Goal: Check status: Check status

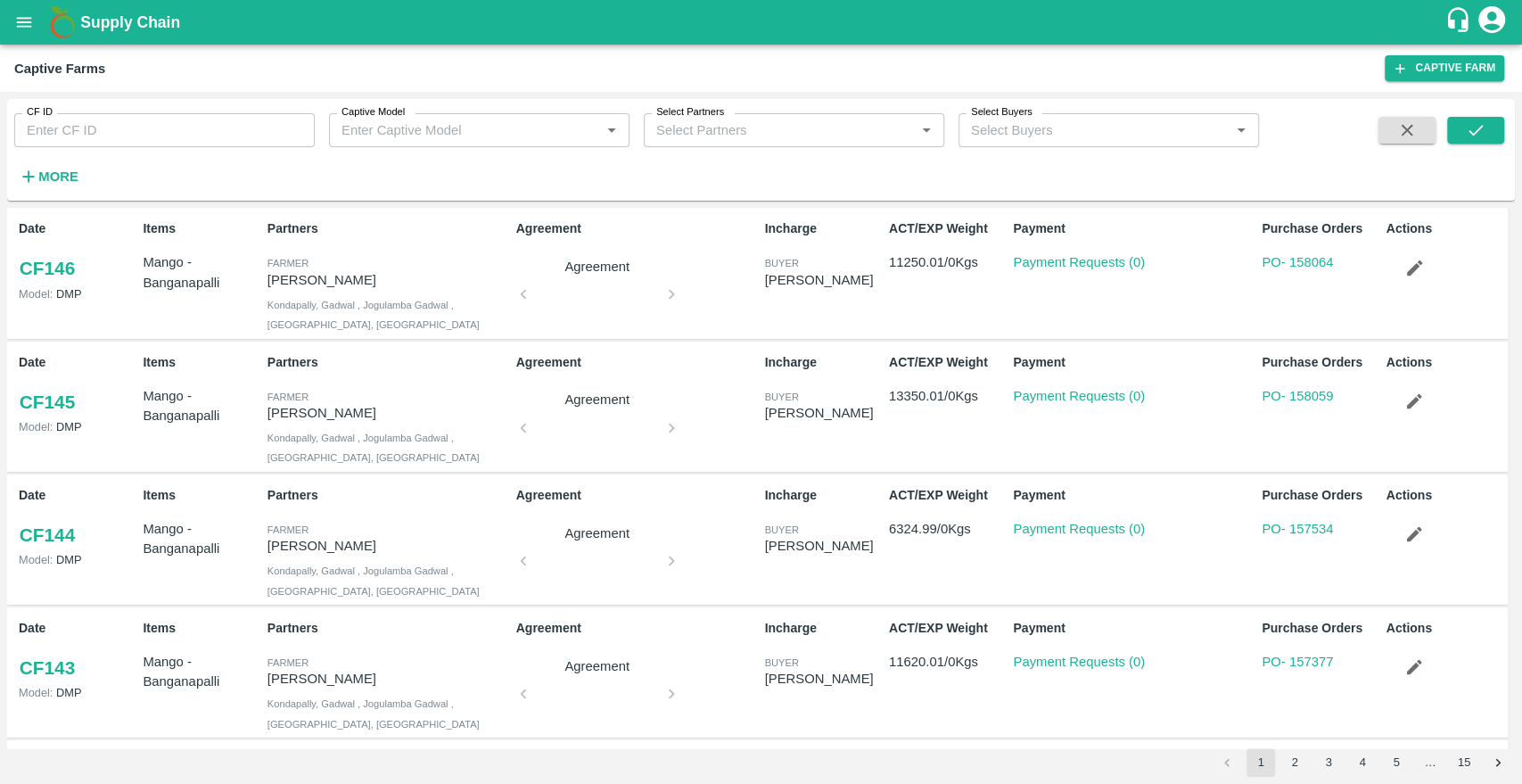
click at [28, 34] on button "open drawer" at bounding box center [25, 23] width 41 height 41
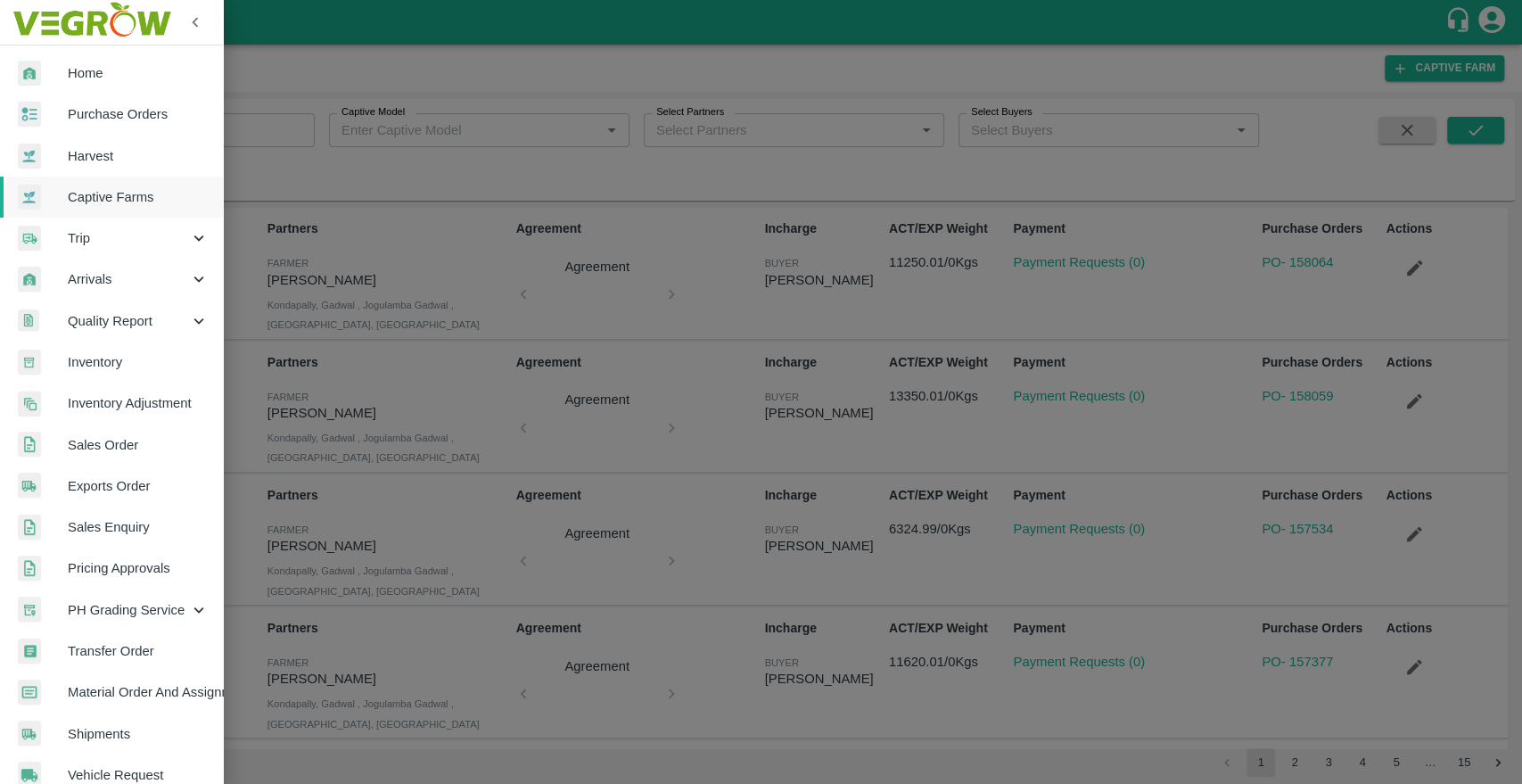
click at [93, 188] on span "Captive Farms" at bounding box center [138, 197] width 141 height 20
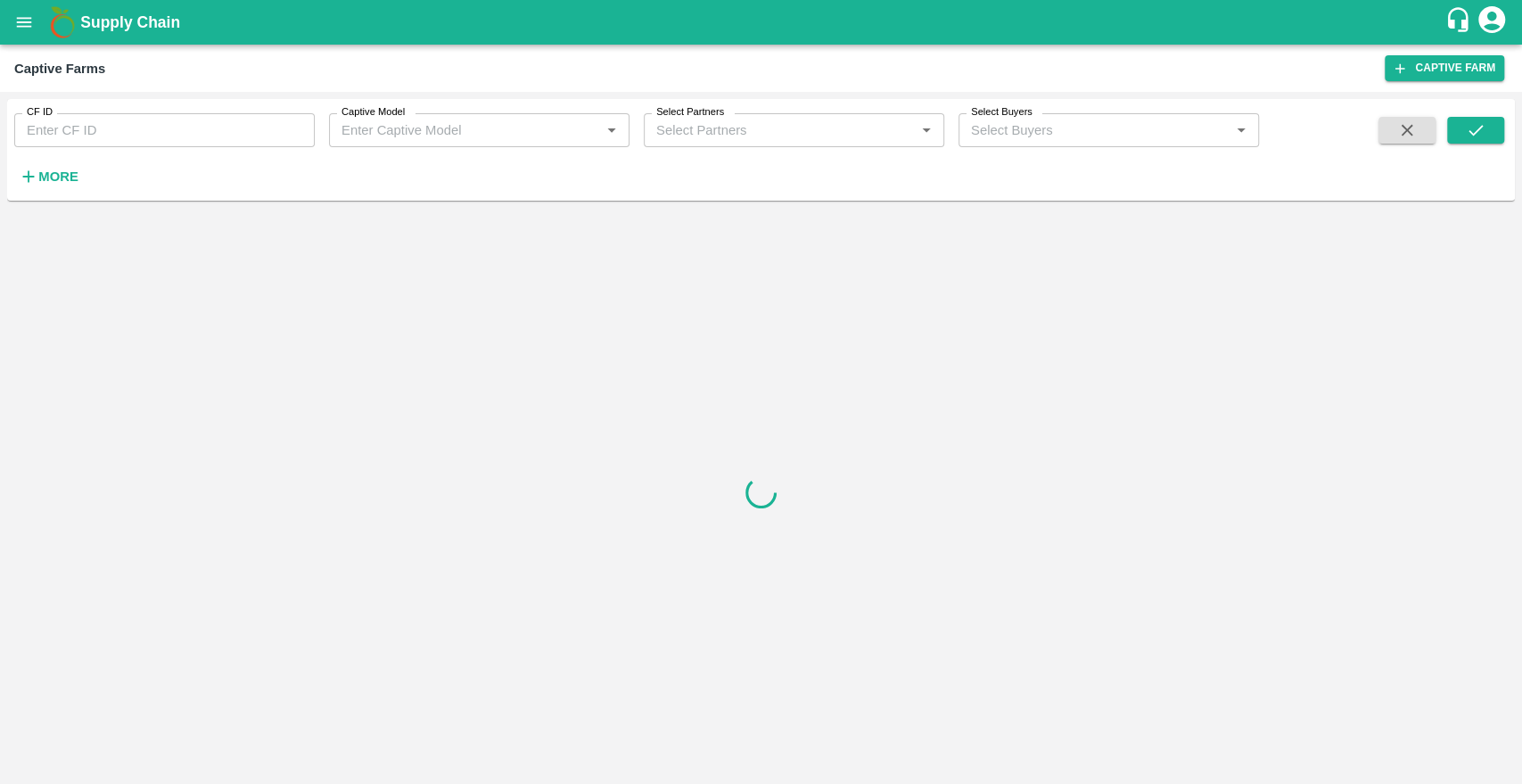
click at [23, 25] on icon "open drawer" at bounding box center [24, 23] width 20 height 20
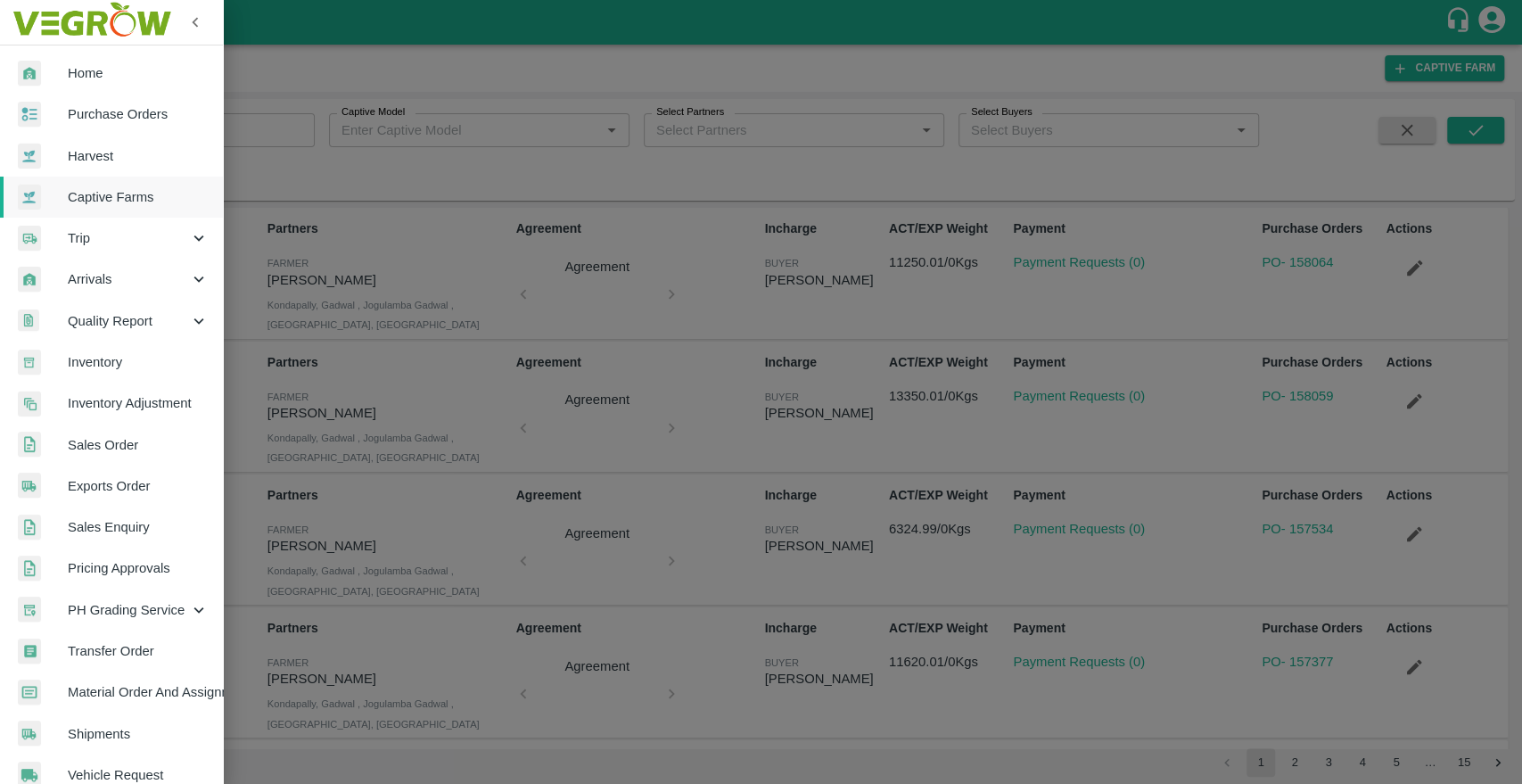
click at [91, 119] on span "Purchase Orders" at bounding box center [138, 115] width 141 height 20
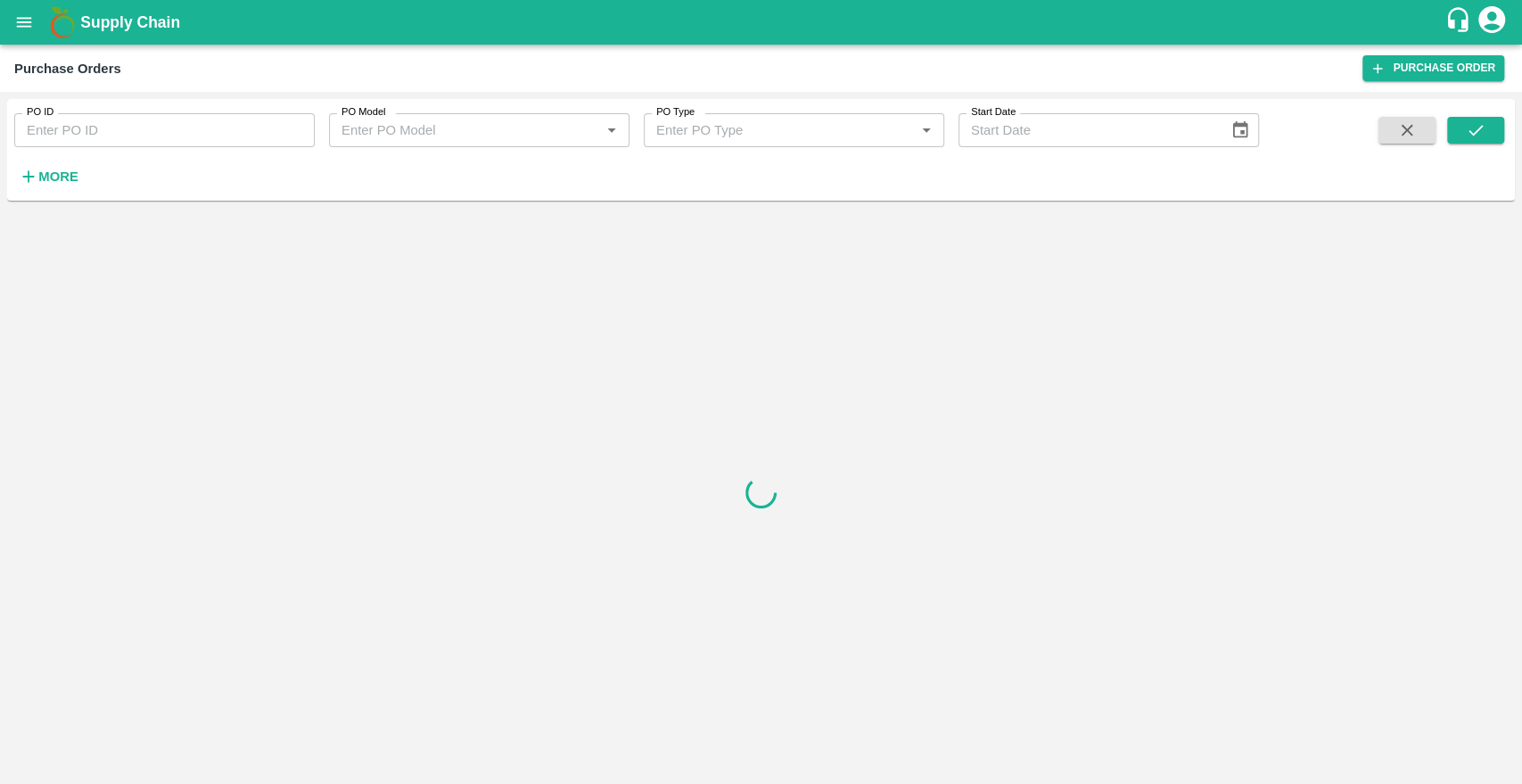
click at [121, 135] on input "PO ID" at bounding box center [164, 130] width 300 height 34
paste input "367821"
type input "367821"
click at [23, 26] on icon "open drawer" at bounding box center [24, 22] width 15 height 10
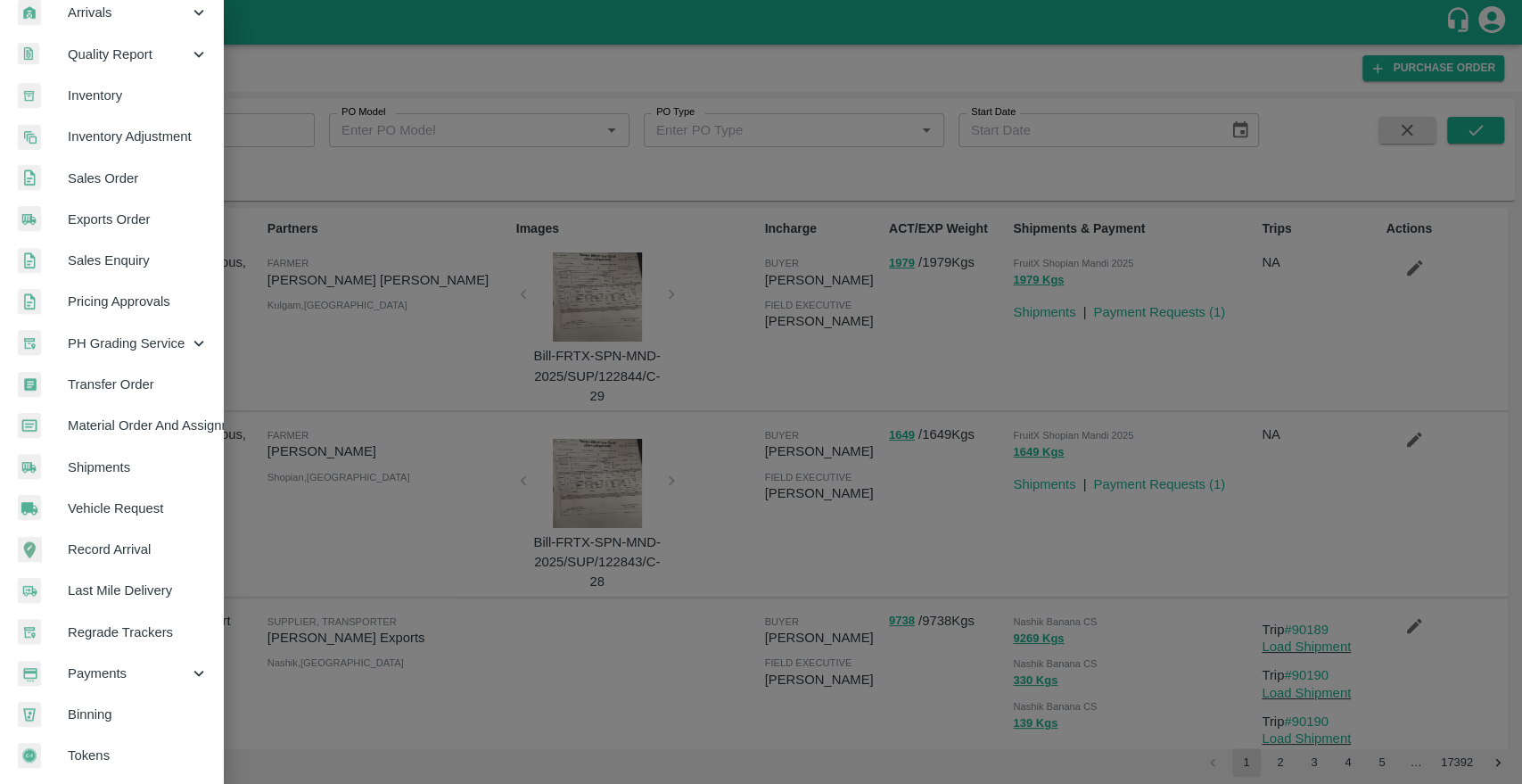
drag, startPoint x: 87, startPoint y: 471, endPoint x: 114, endPoint y: 458, distance: 30.0
click at [87, 470] on link "Shipments" at bounding box center [112, 467] width 223 height 41
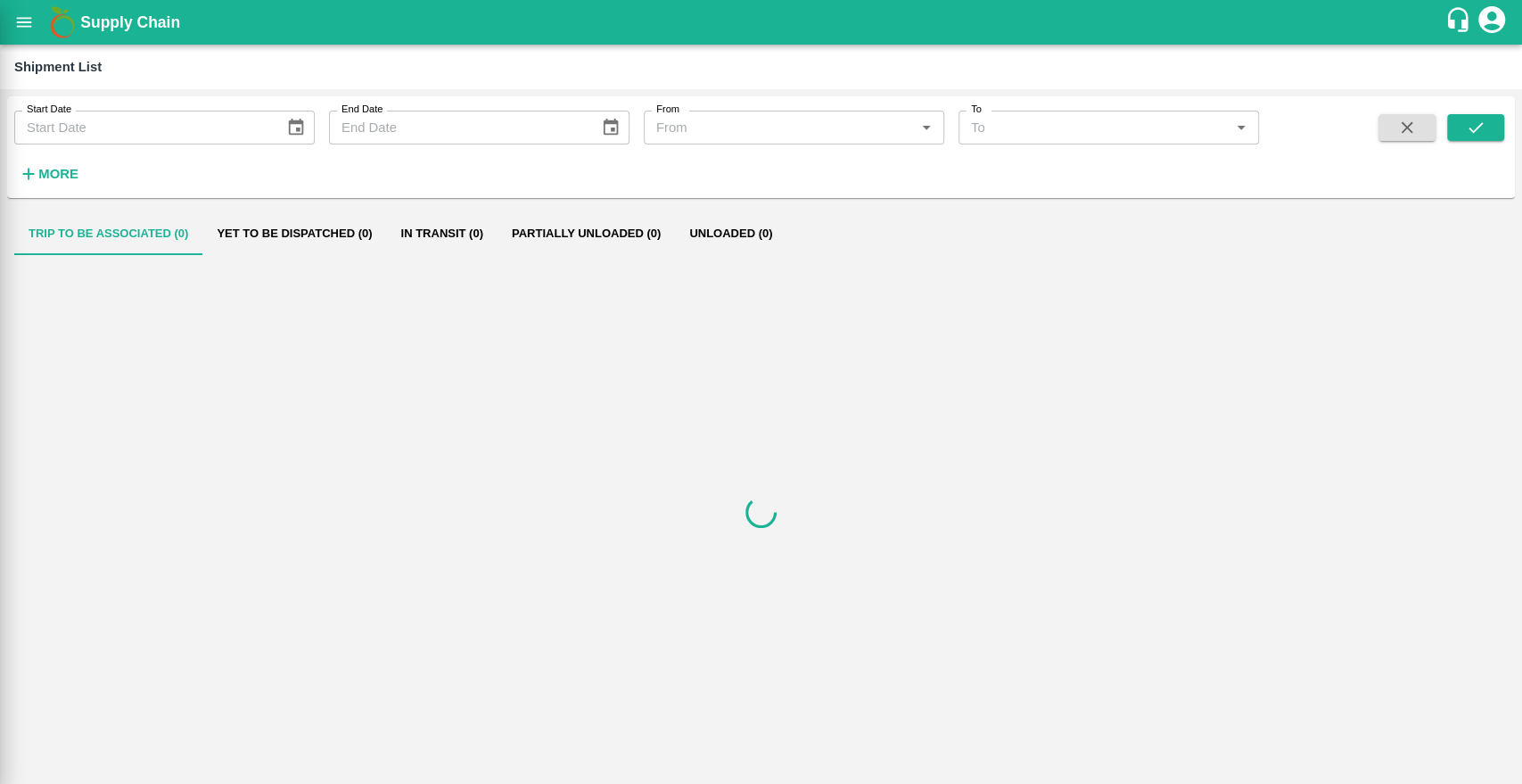
scroll to position [266, 0]
type input "DD/MM/YYYY"
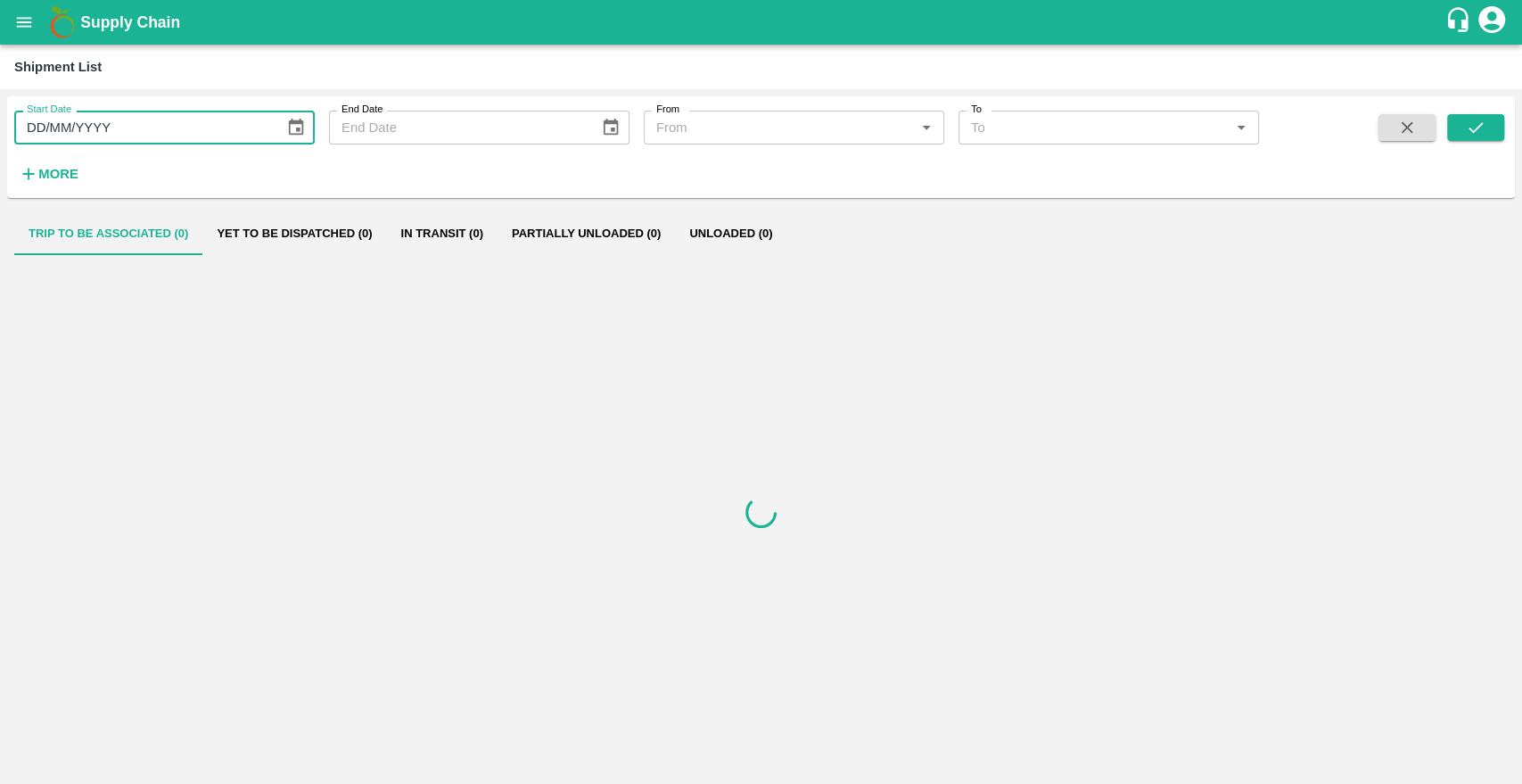
click at [173, 135] on input "DD/MM/YYYY" at bounding box center [142, 127] width 258 height 34
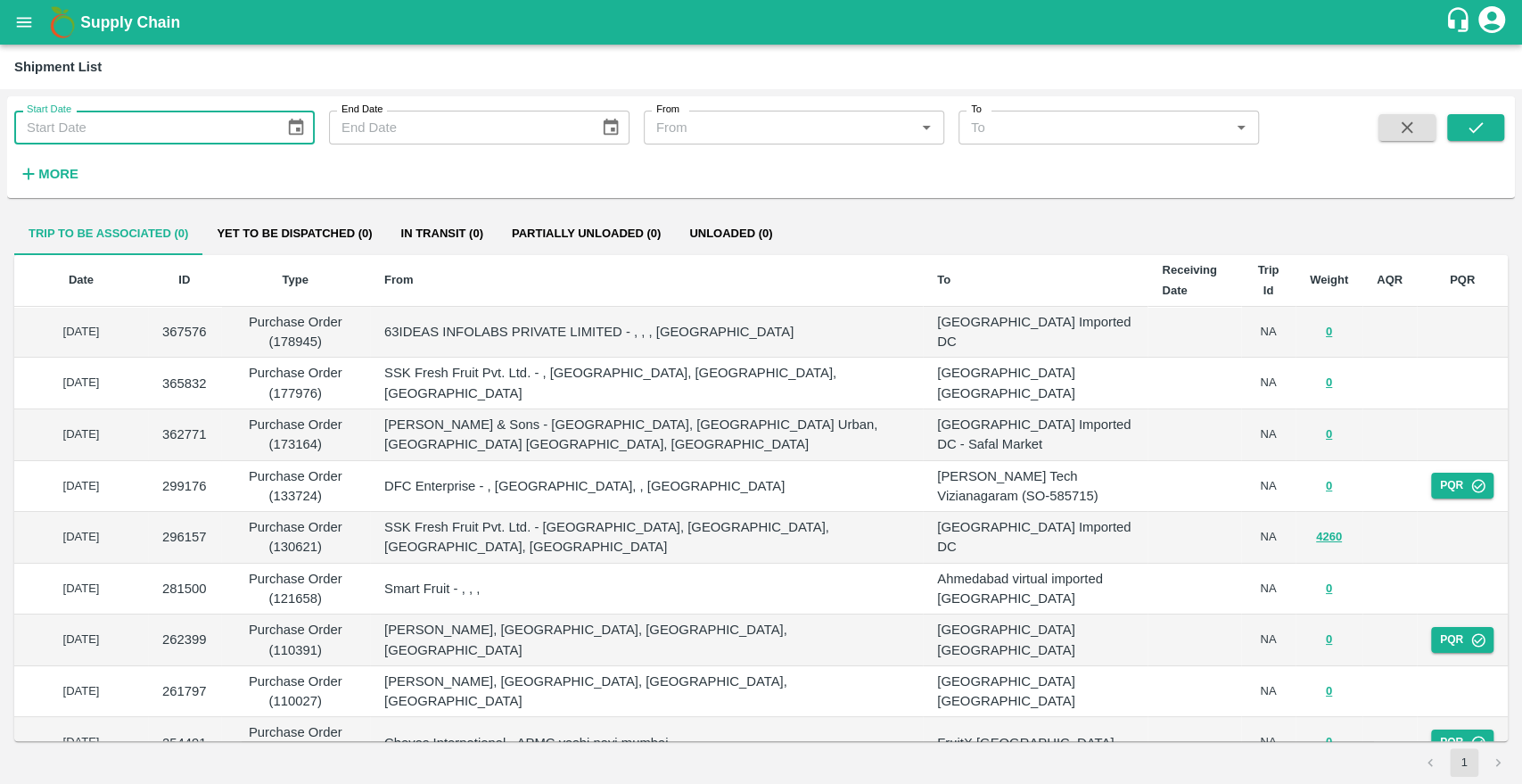
click at [52, 173] on strong "More" at bounding box center [58, 174] width 40 height 14
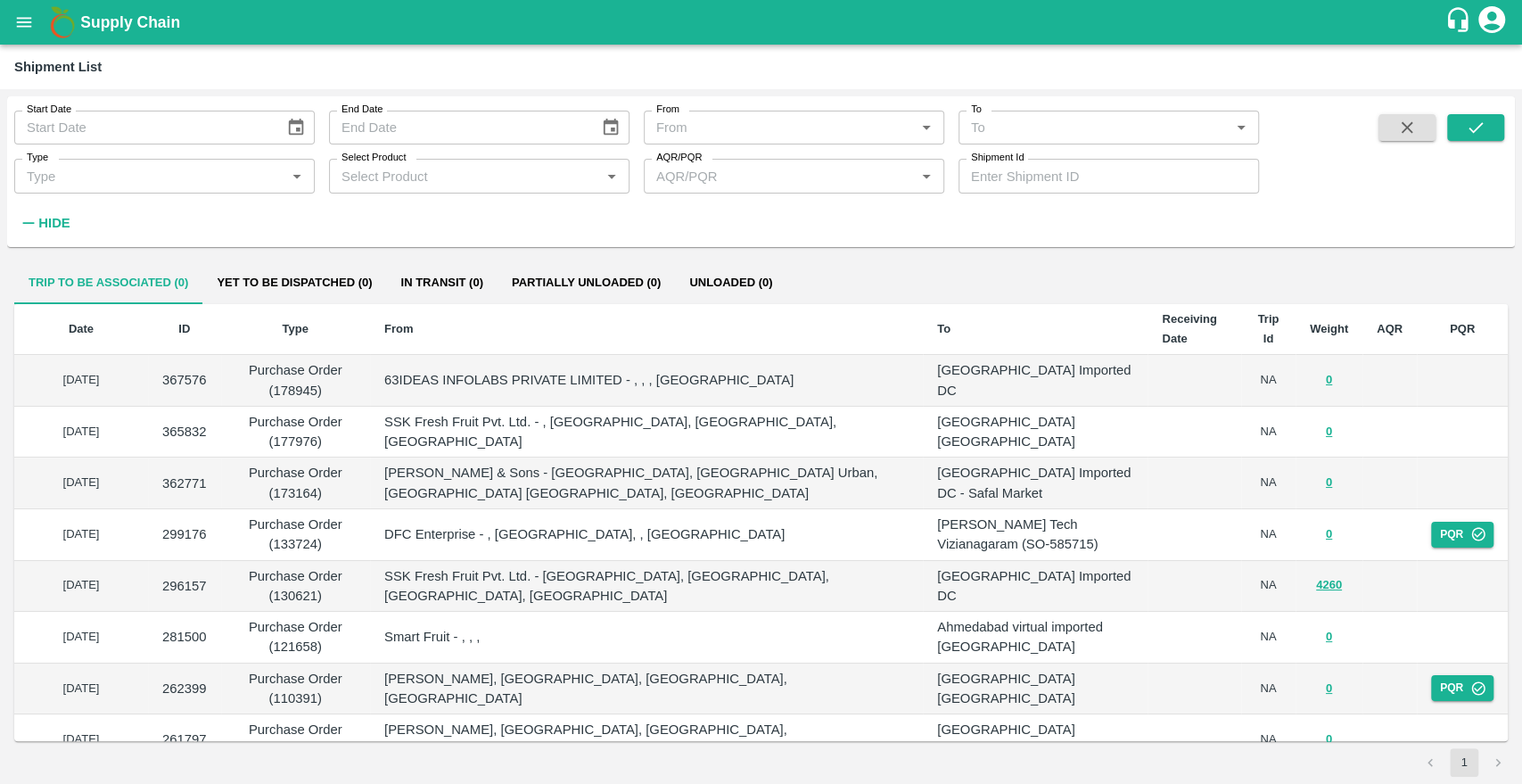
click at [1034, 186] on input "Shipment Id" at bounding box center [1108, 176] width 300 height 34
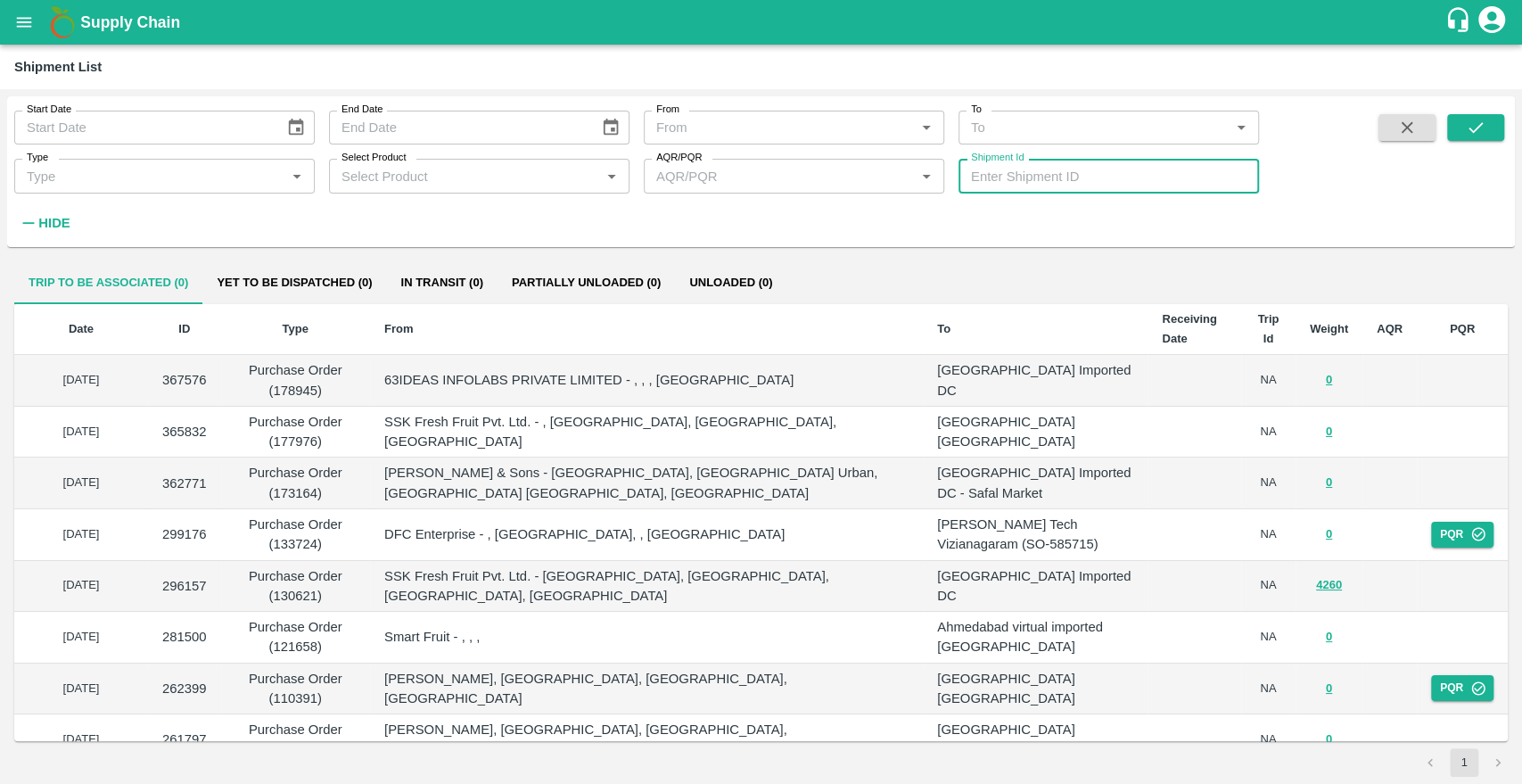
paste input "367821"
type input "367821"
click at [1457, 129] on button "submit" at bounding box center [1476, 127] width 57 height 27
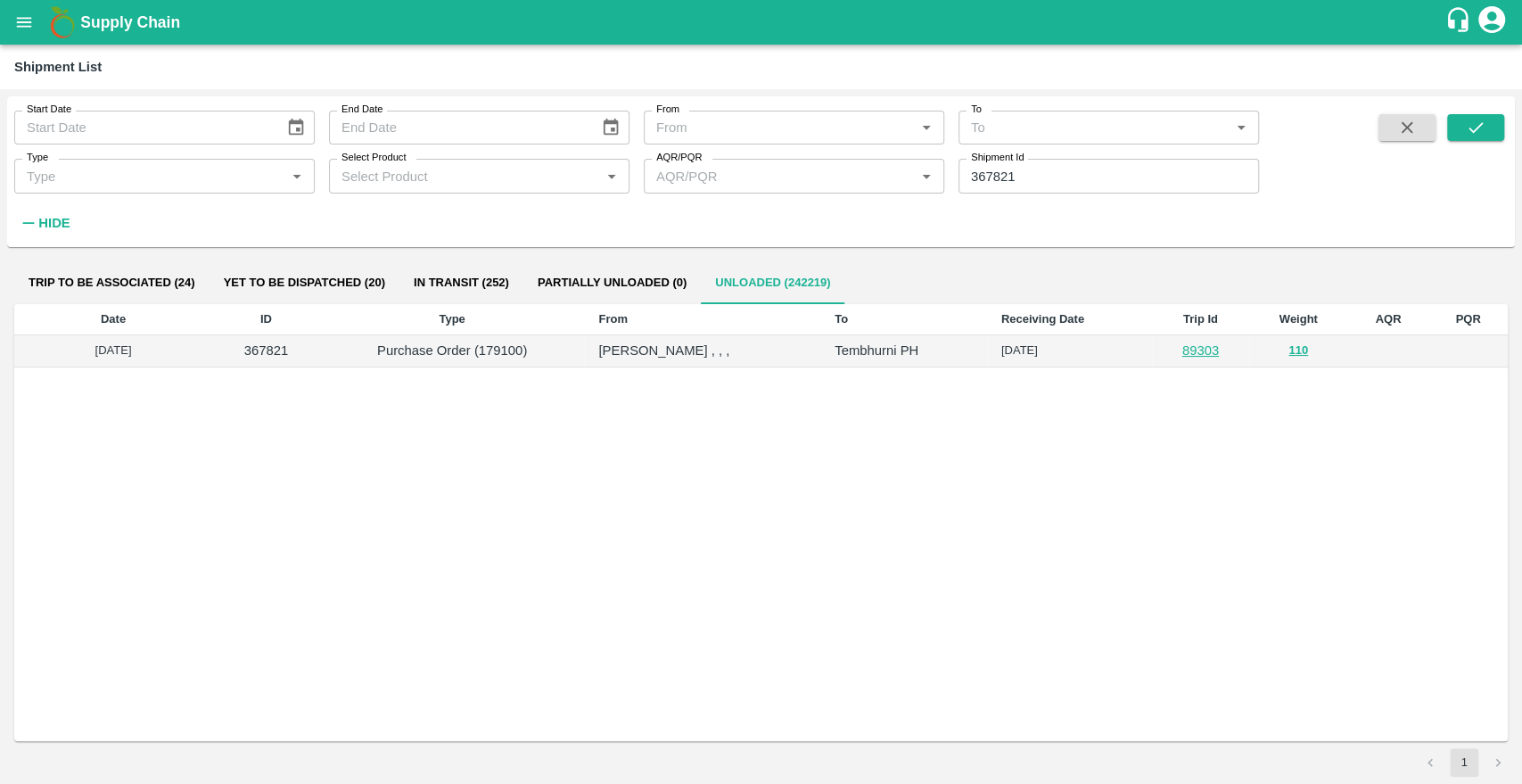
click at [986, 163] on label "Shipment Id" at bounding box center [997, 158] width 52 height 14
click at [986, 163] on input "367821" at bounding box center [1108, 176] width 300 height 34
click at [986, 163] on label "Shipment Id" at bounding box center [997, 158] width 52 height 14
click at [986, 163] on input "367821" at bounding box center [1108, 176] width 300 height 34
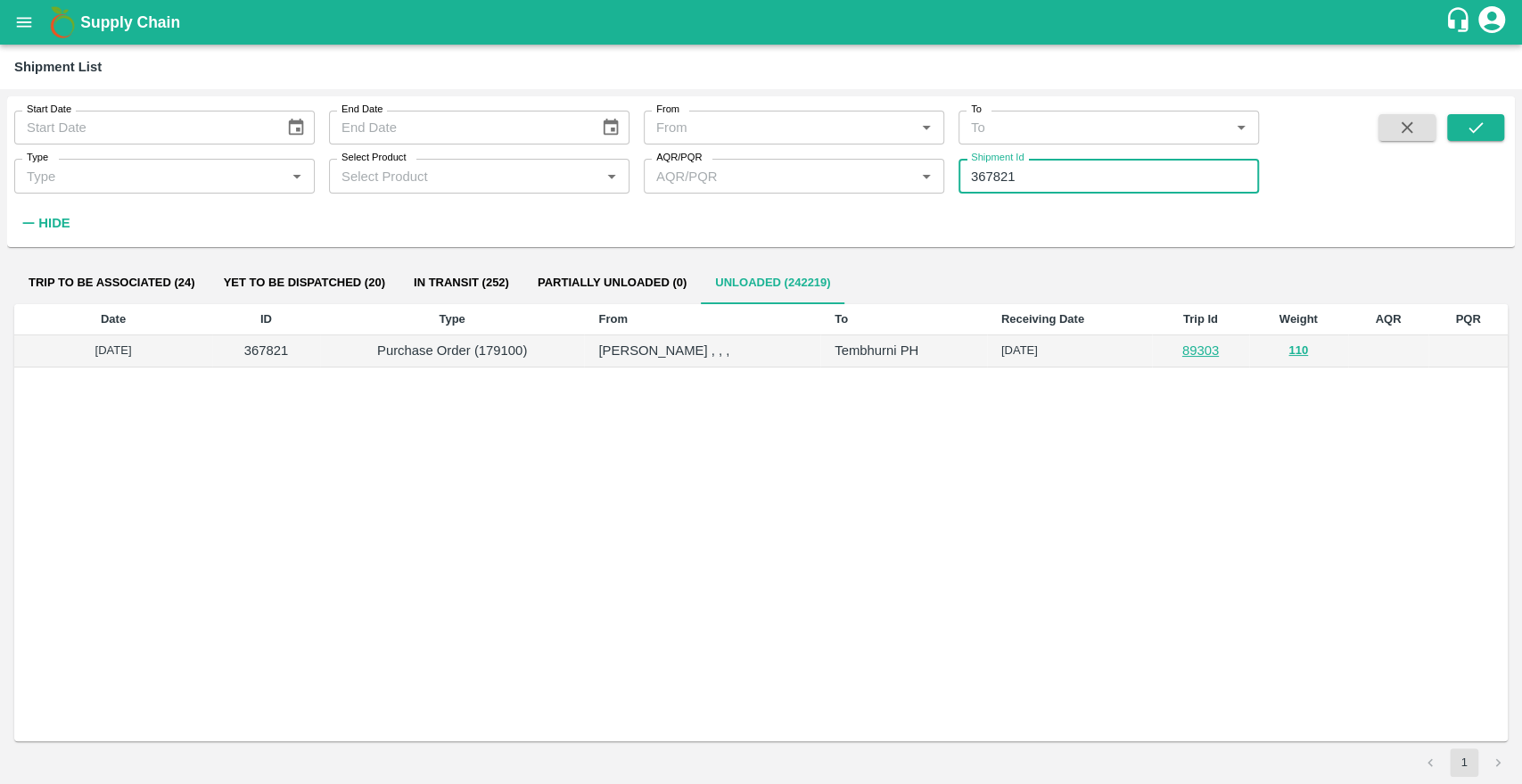
click at [1027, 181] on input "367821" at bounding box center [1108, 176] width 300 height 34
paste input "text"
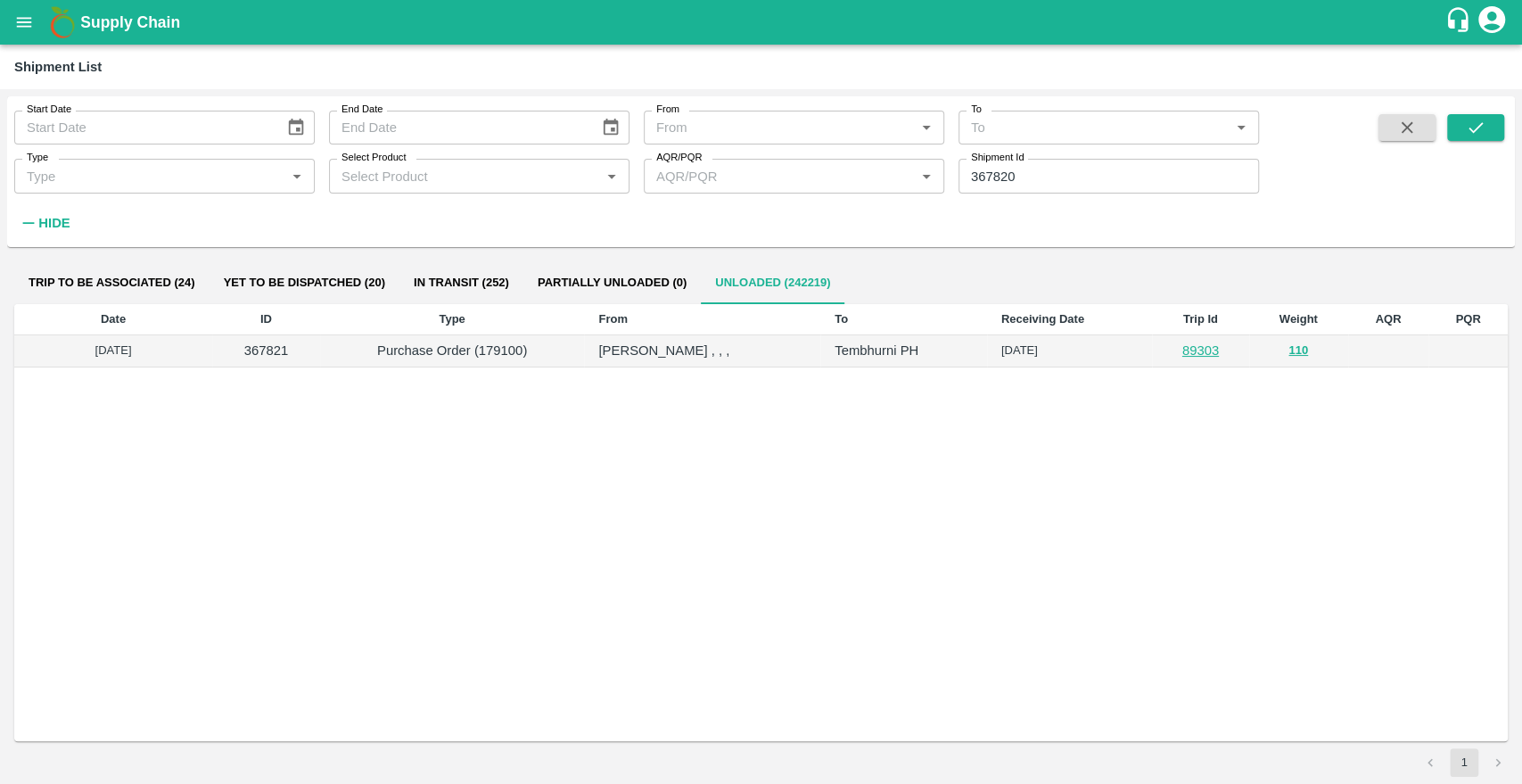
click at [1490, 112] on div "Start Date Start Date End Date End Date From From   * To To   * Type Type   * S…" at bounding box center [761, 172] width 1508 height 136
click at [1487, 118] on button "submit" at bounding box center [1476, 127] width 57 height 27
click at [1097, 187] on input "367820" at bounding box center [1108, 176] width 300 height 34
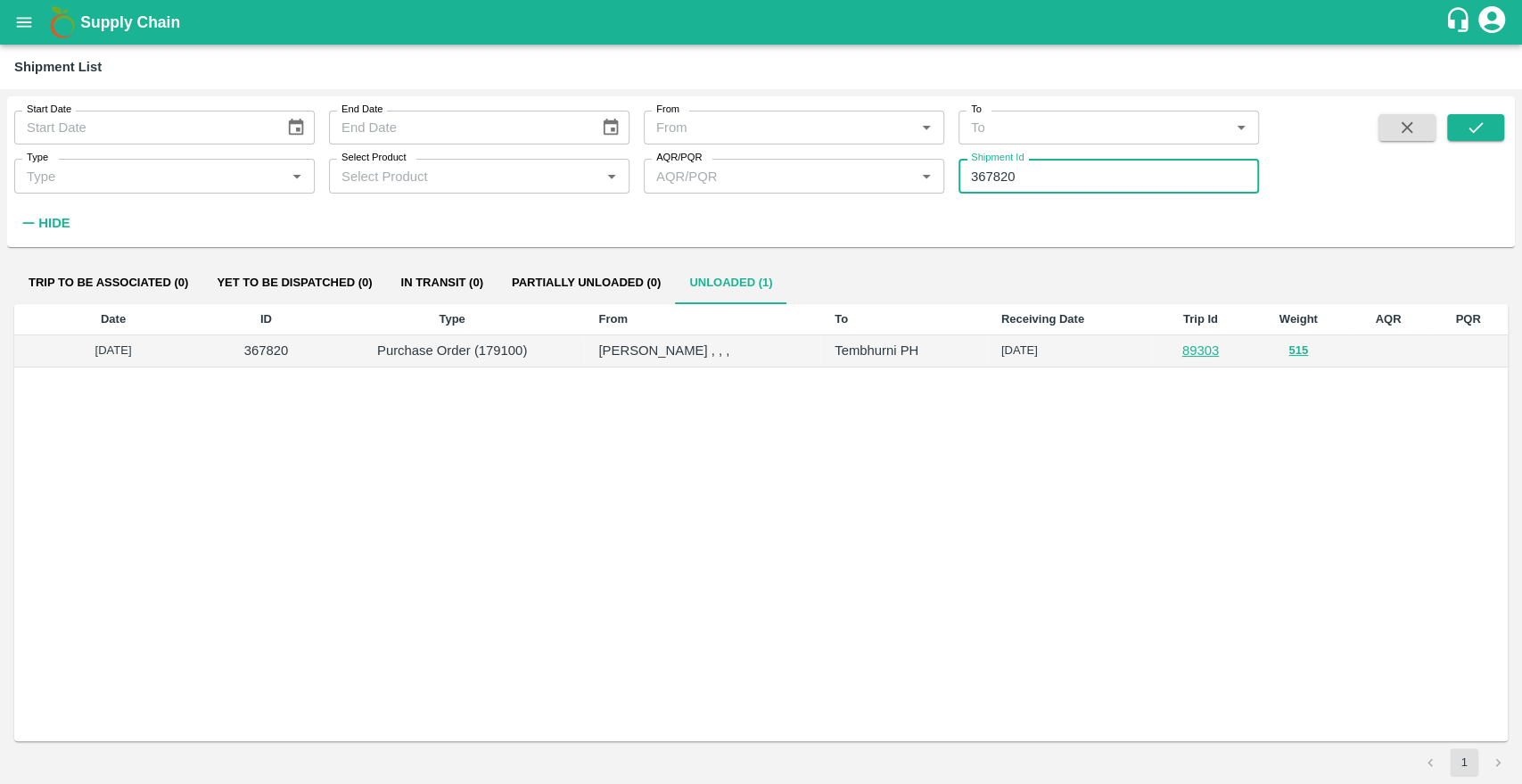
paste input "text"
type input "367819"
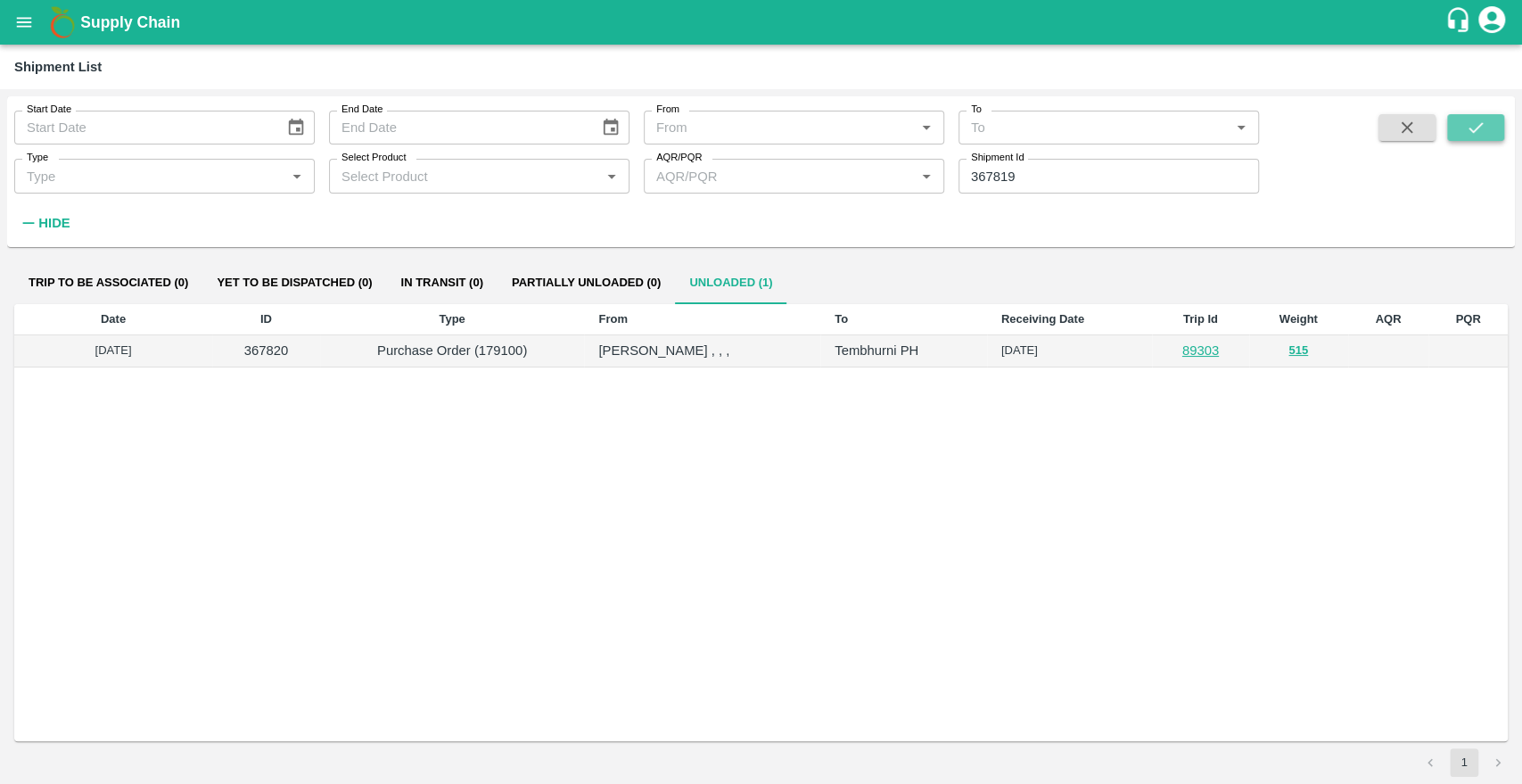
click at [1463, 128] on button "submit" at bounding box center [1476, 127] width 57 height 27
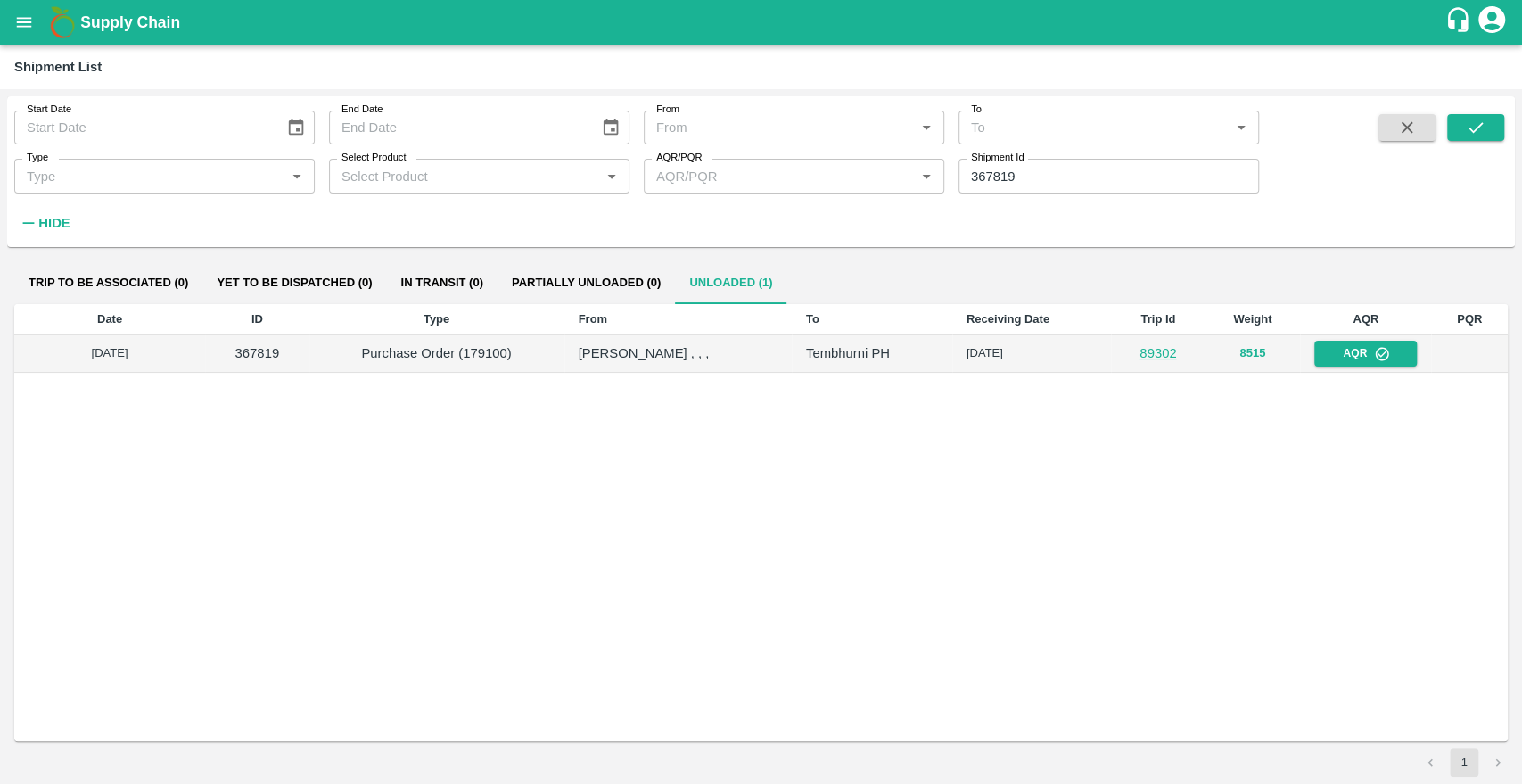
click at [1265, 354] on button "8515" at bounding box center [1252, 353] width 26 height 21
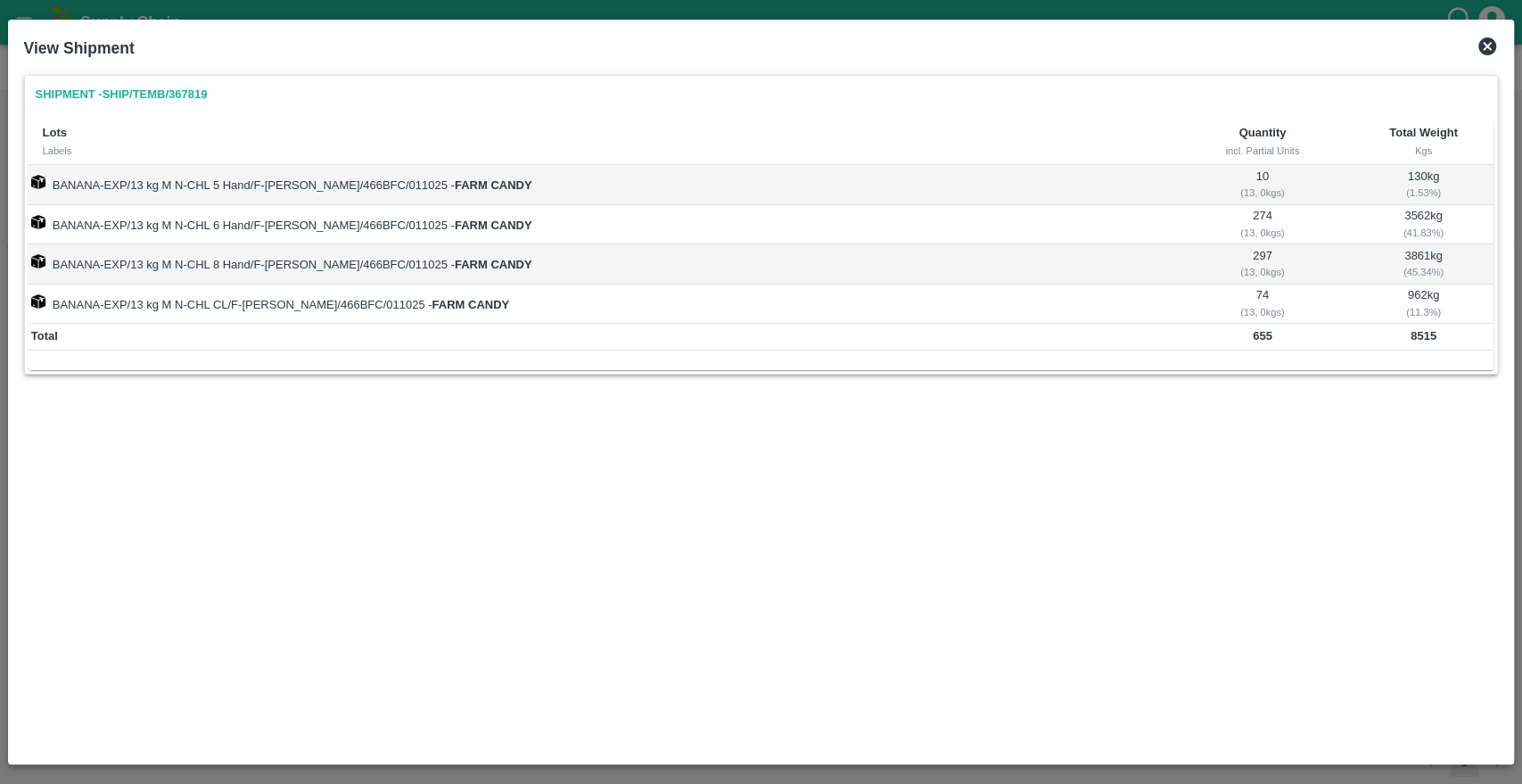
click at [1483, 55] on icon at bounding box center [1487, 46] width 22 height 22
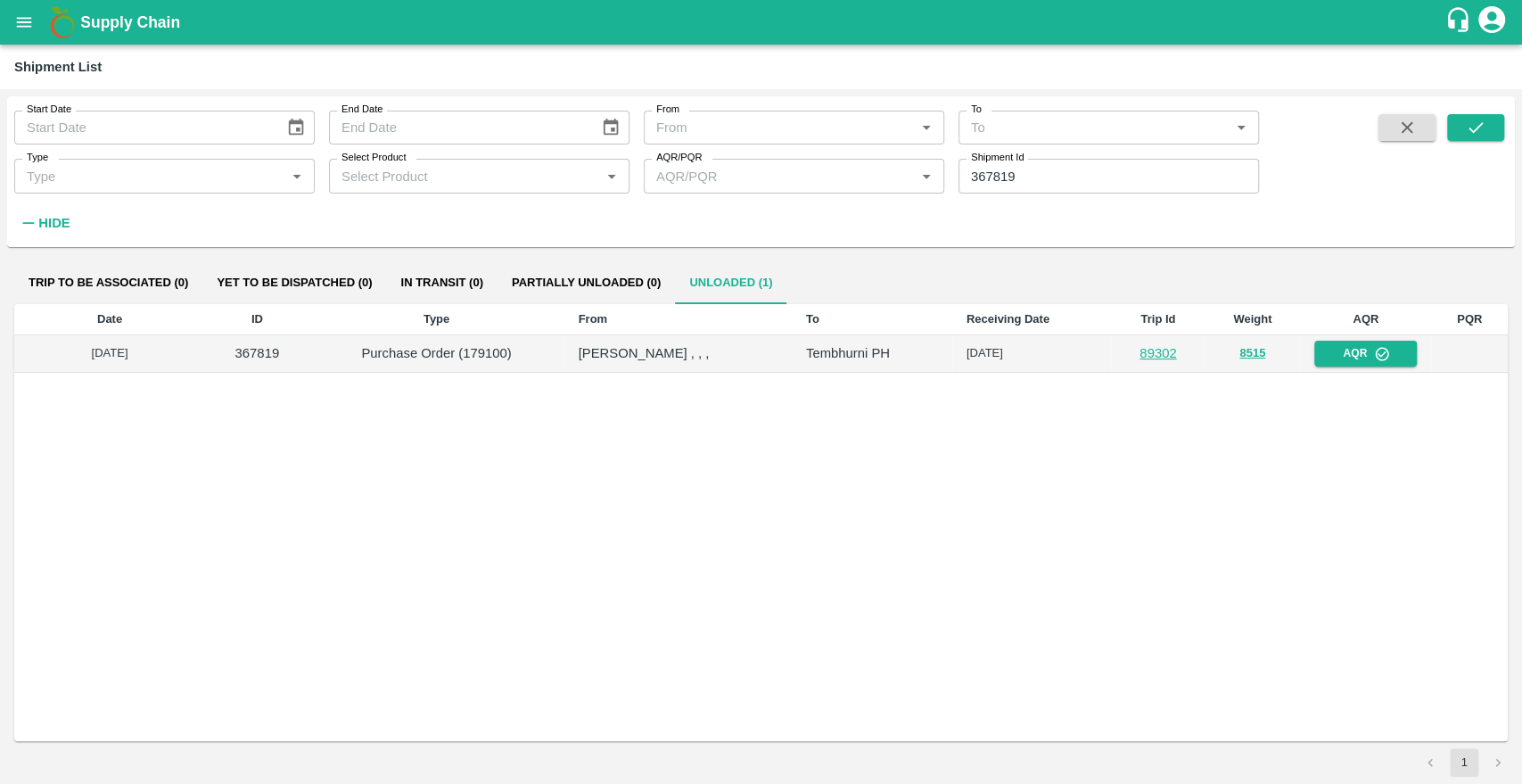
click at [234, 349] on p "367819" at bounding box center [257, 353] width 75 height 20
copy p "367819"
click at [27, 19] on icon "open drawer" at bounding box center [24, 22] width 15 height 10
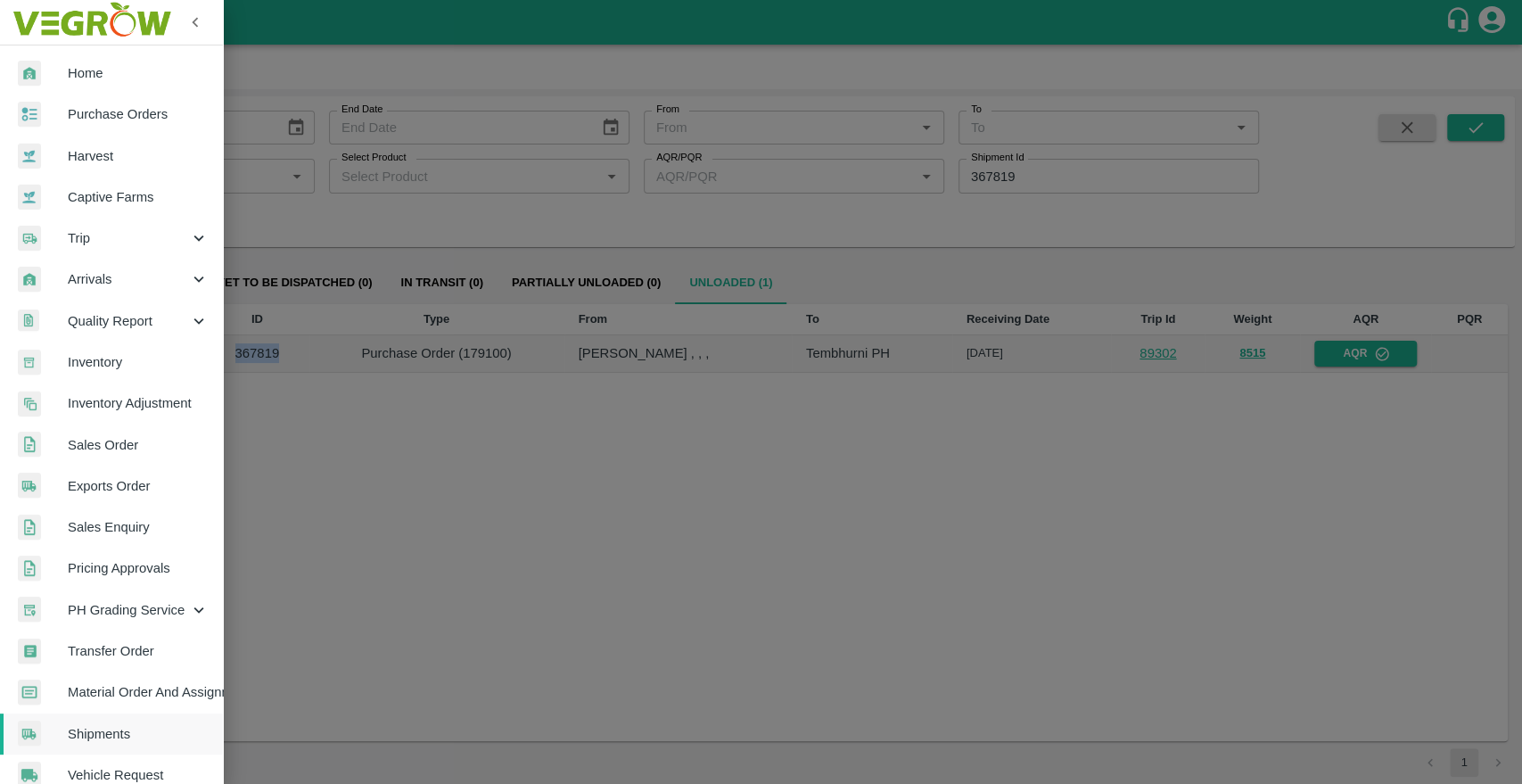
drag, startPoint x: 118, startPoint y: 113, endPoint x: 134, endPoint y: 134, distance: 26.4
click at [118, 113] on span "Purchase Orders" at bounding box center [138, 115] width 141 height 20
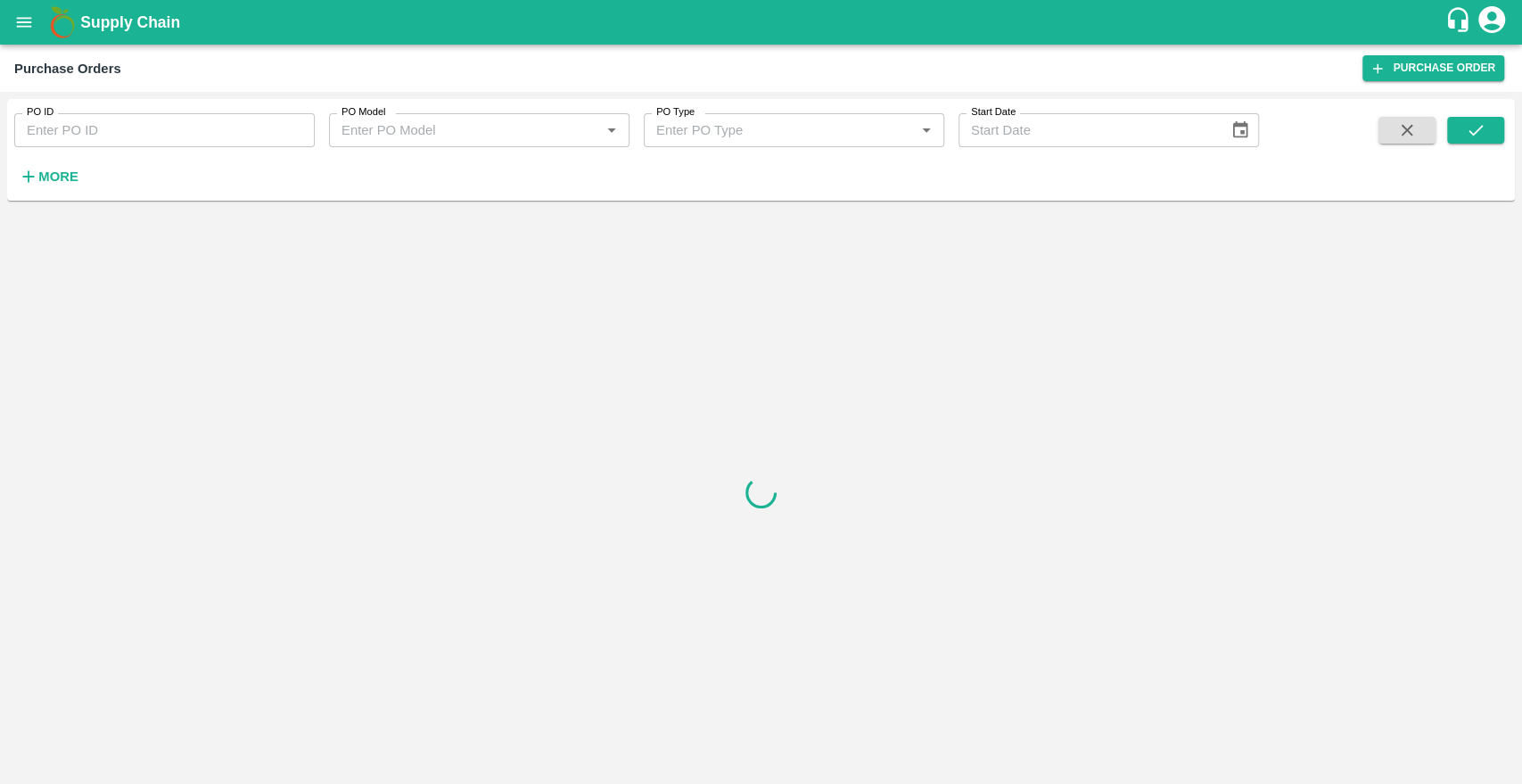
click at [113, 144] on input "PO ID" at bounding box center [164, 130] width 300 height 34
paste input "367819"
type input "367819"
click at [19, 15] on icon "open drawer" at bounding box center [24, 23] width 20 height 20
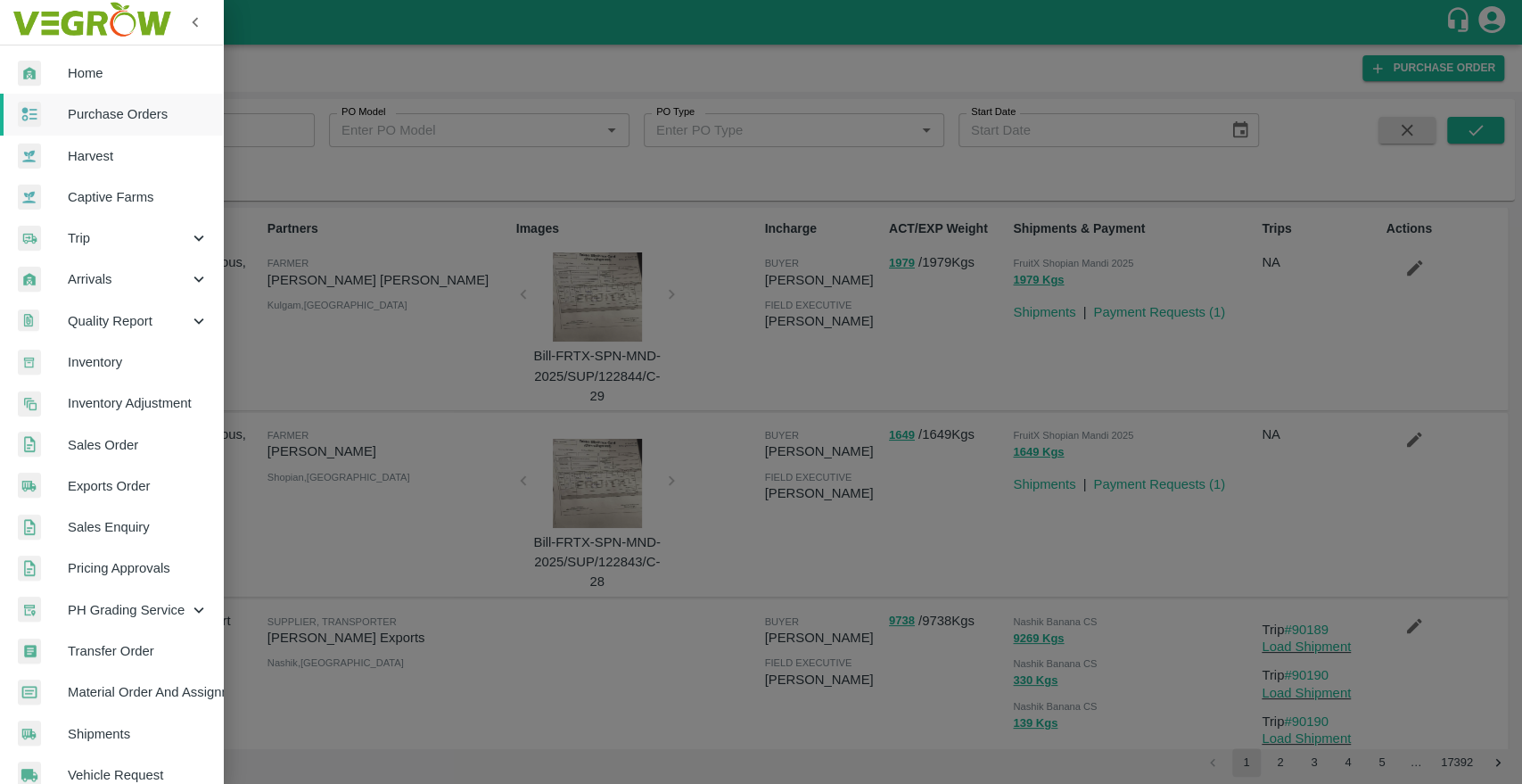
click at [95, 191] on span "Captive Farms" at bounding box center [138, 197] width 141 height 20
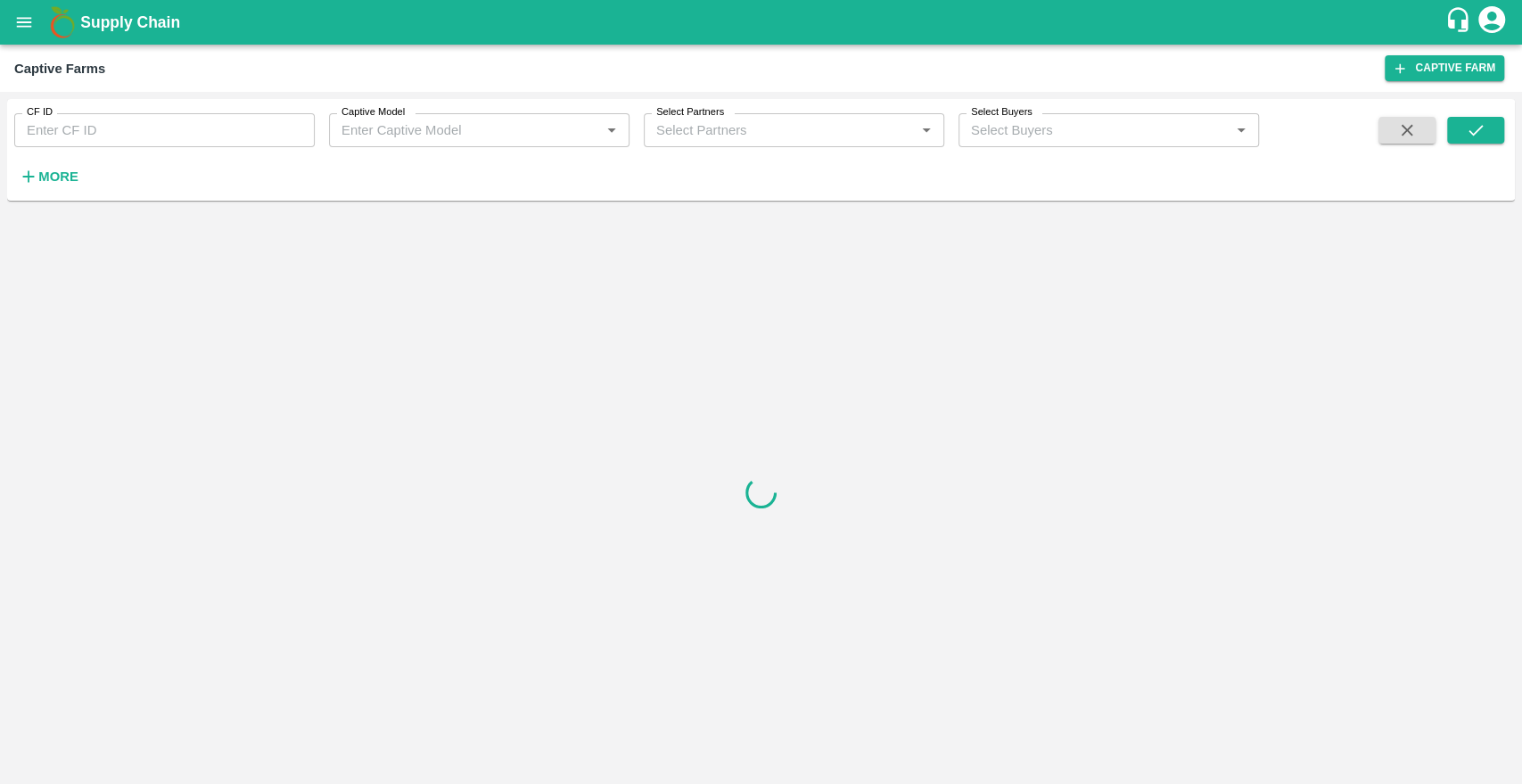
click at [160, 147] on input "CF ID" at bounding box center [164, 130] width 300 height 34
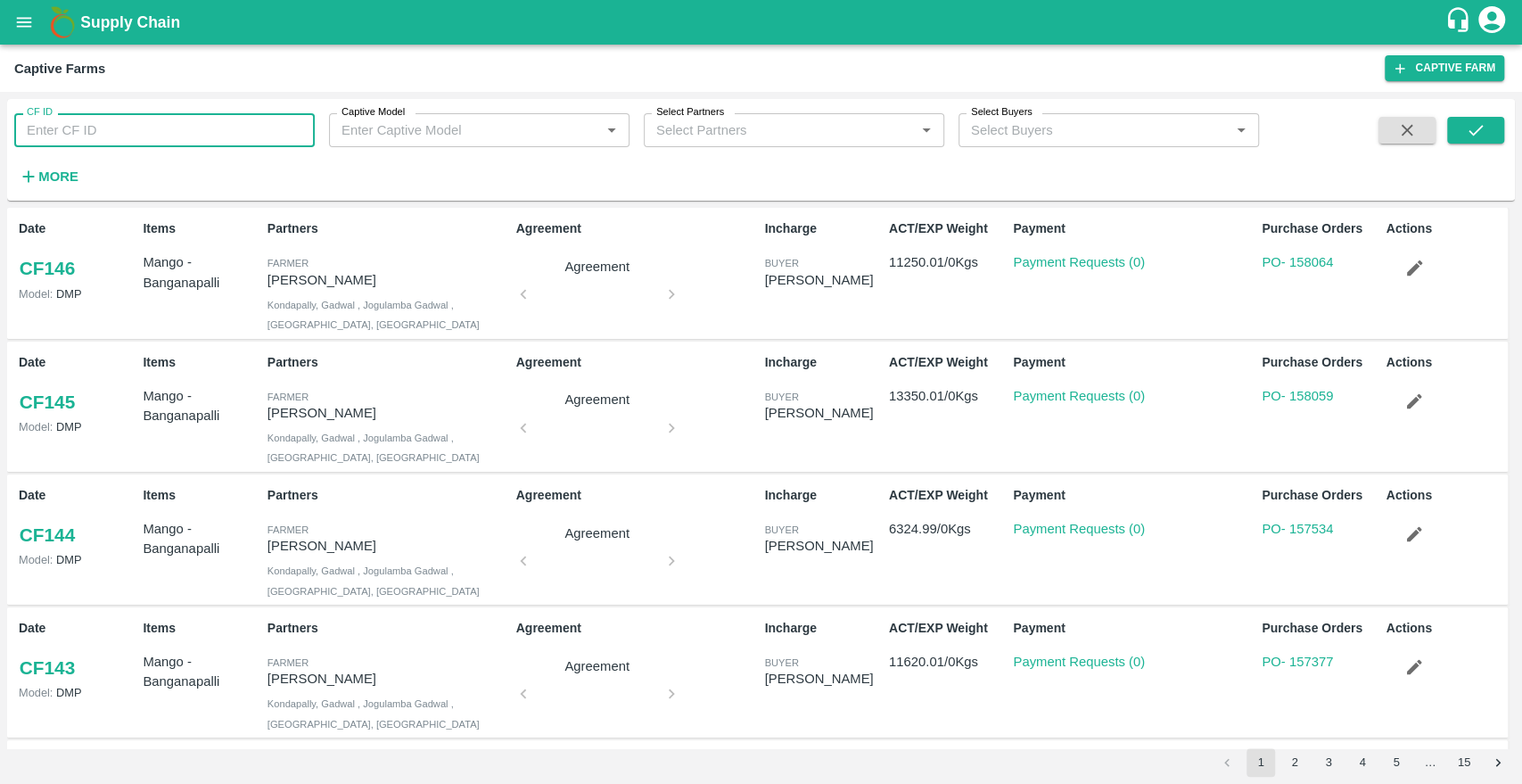
click at [23, 18] on icon "open drawer" at bounding box center [24, 23] width 20 height 20
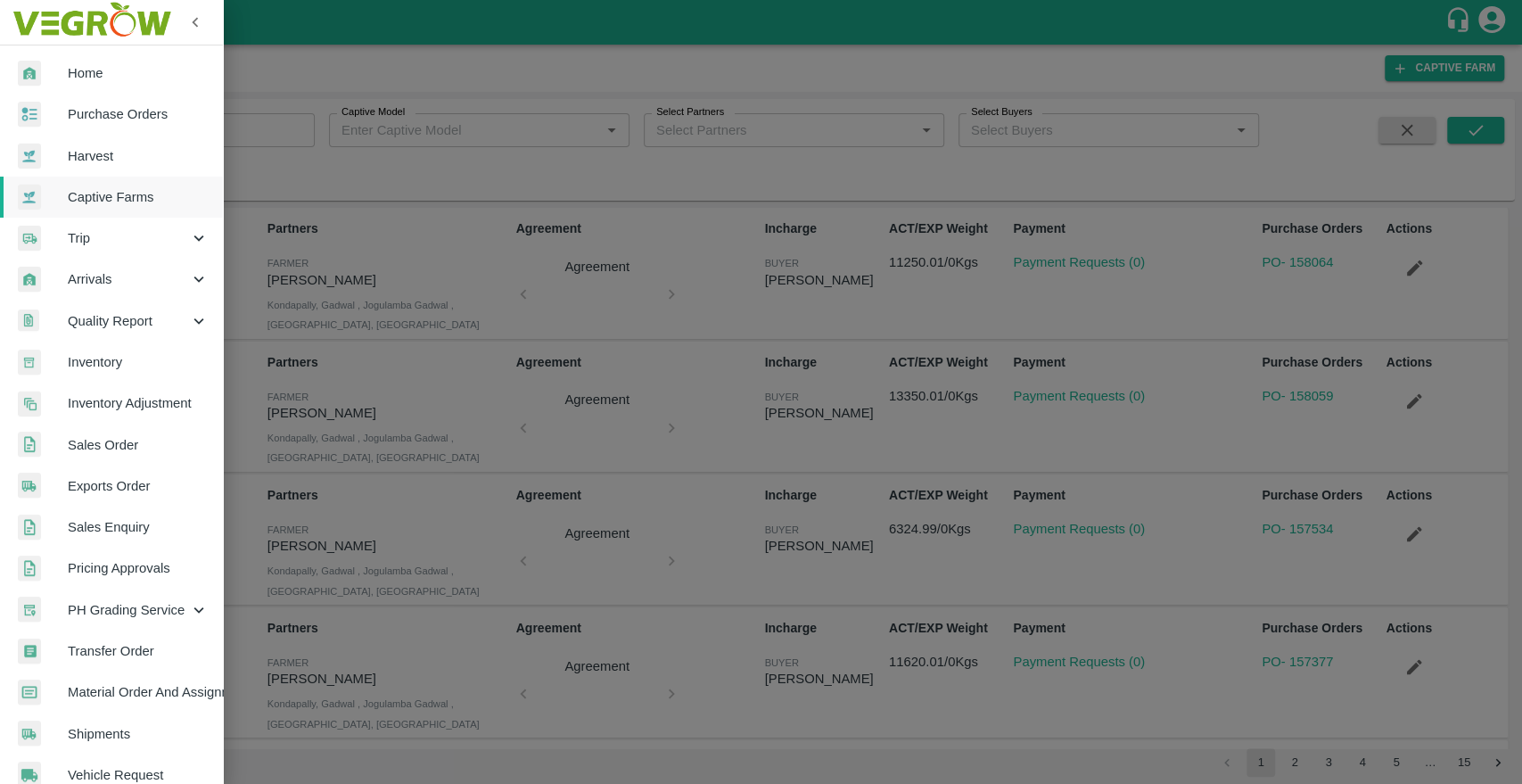
drag, startPoint x: 104, startPoint y: 734, endPoint x: 178, endPoint y: 459, distance: 284.8
click at [104, 734] on span "Shipments" at bounding box center [138, 734] width 141 height 20
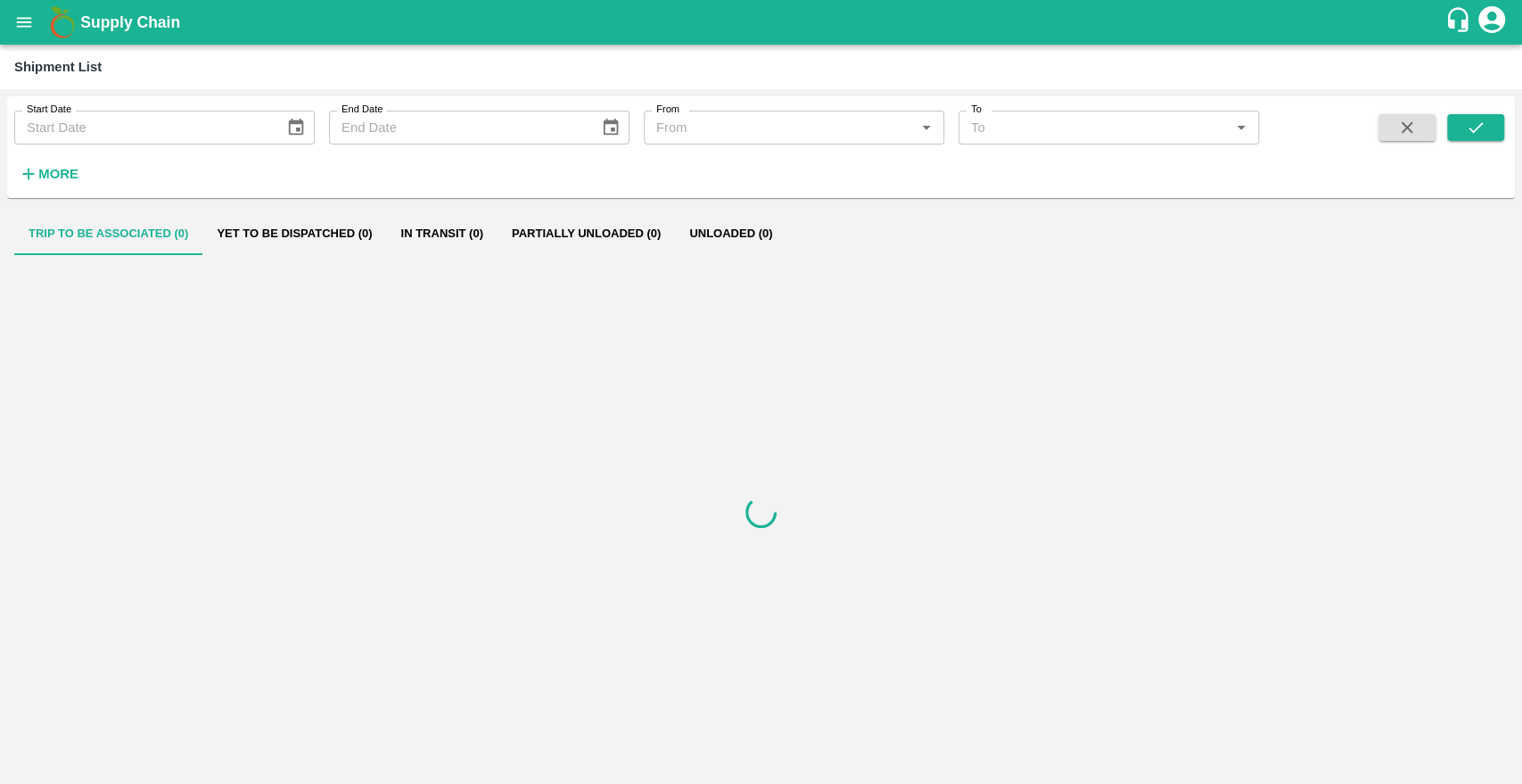
click at [40, 170] on strong "More" at bounding box center [58, 174] width 40 height 14
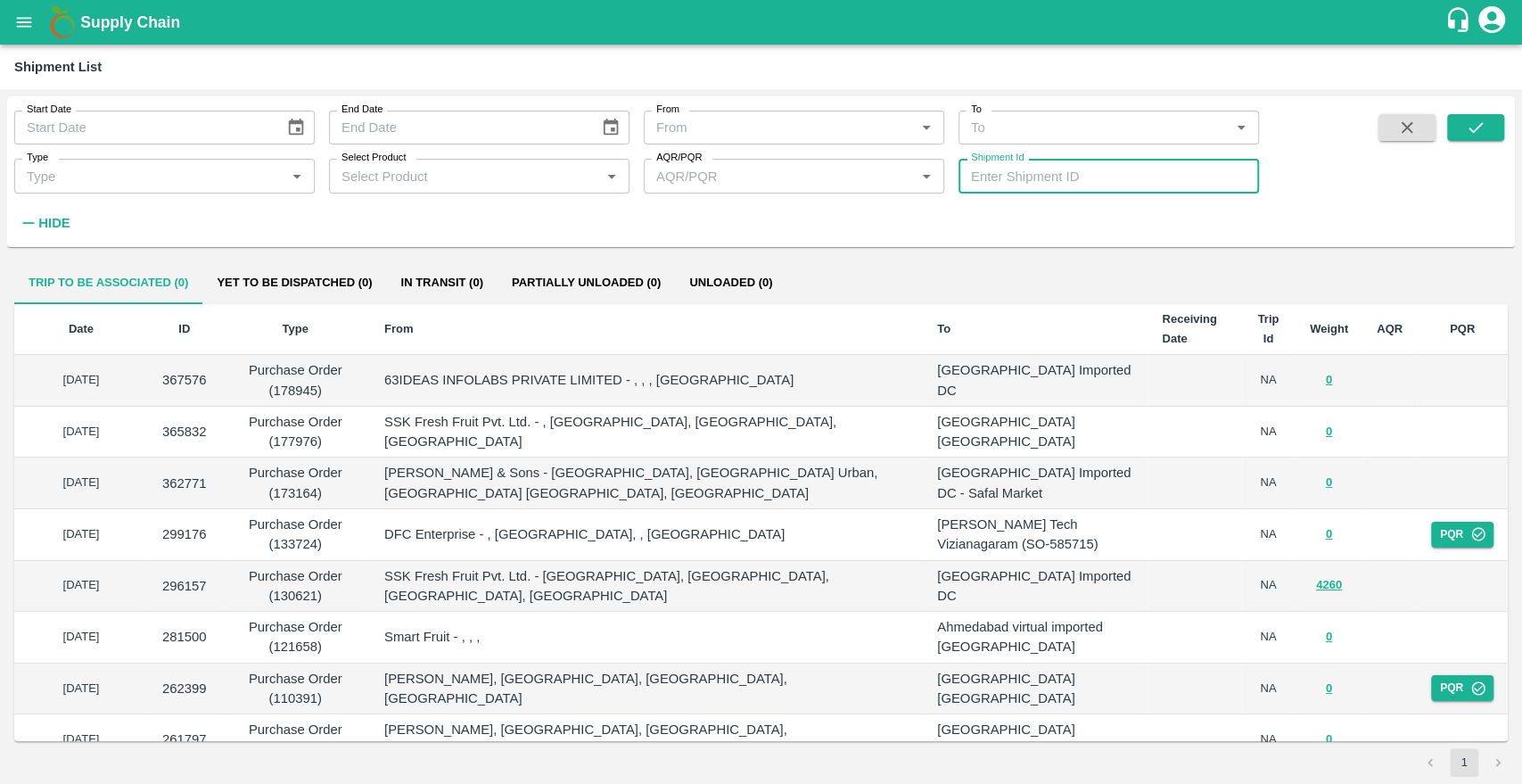
click at [1053, 178] on input "Shipment Id" at bounding box center [1108, 176] width 300 height 34
paste input "373777"
type input "373777"
click at [1474, 124] on icon "submit" at bounding box center [1476, 127] width 20 height 20
